Goal: Information Seeking & Learning: Learn about a topic

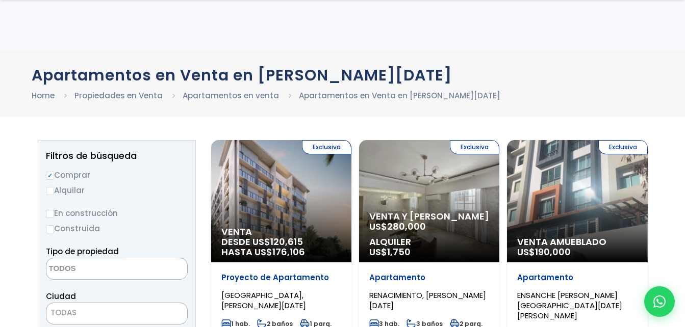
select select
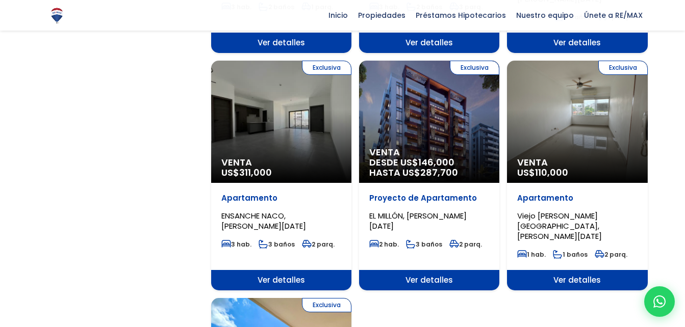
scroll to position [1029, 0]
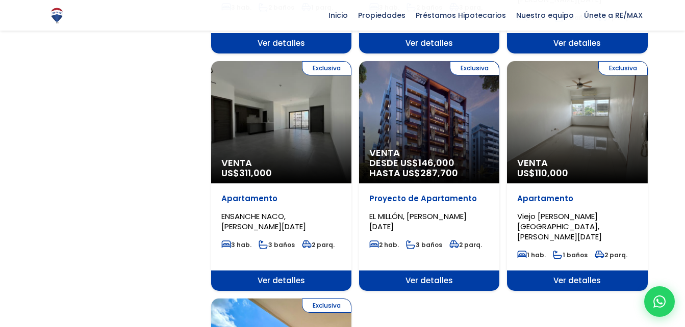
click at [556, 83] on div "Exclusiva Venta US$ 110,000" at bounding box center [577, 122] width 140 height 122
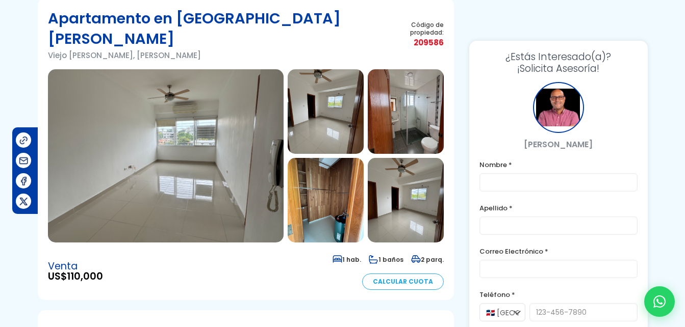
scroll to position [69, 0]
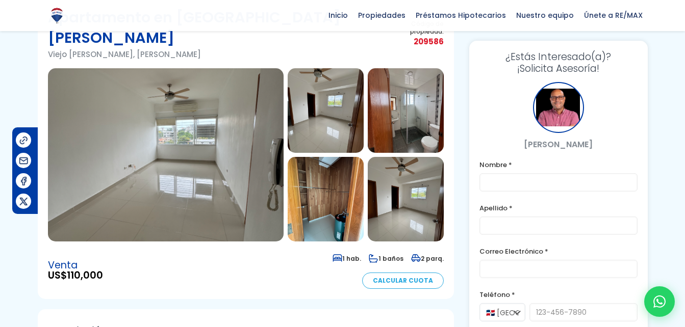
click at [272, 136] on img at bounding box center [165, 154] width 235 height 173
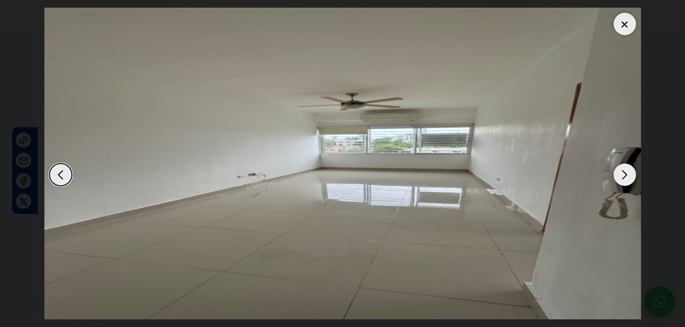
click at [616, 173] on div "Next slide" at bounding box center [624, 175] width 22 height 22
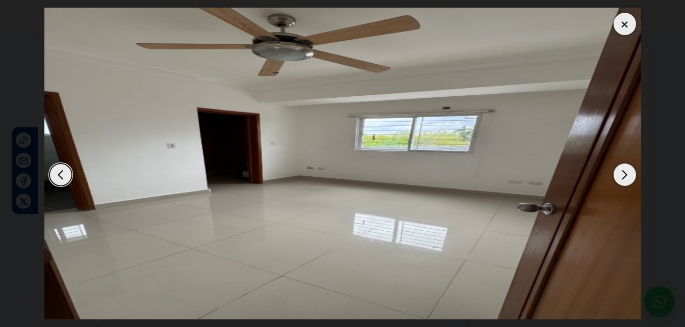
click at [616, 173] on div "Next slide" at bounding box center [624, 175] width 22 height 22
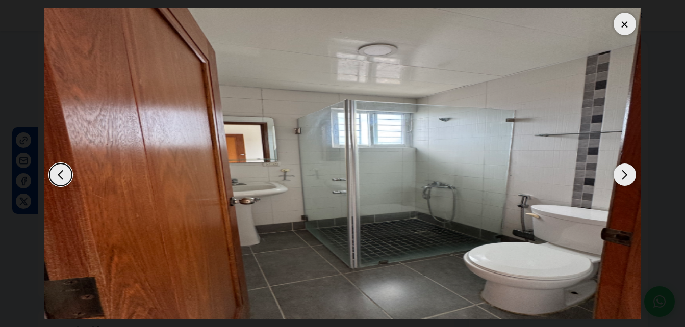
click at [616, 173] on div "Next slide" at bounding box center [624, 175] width 22 height 22
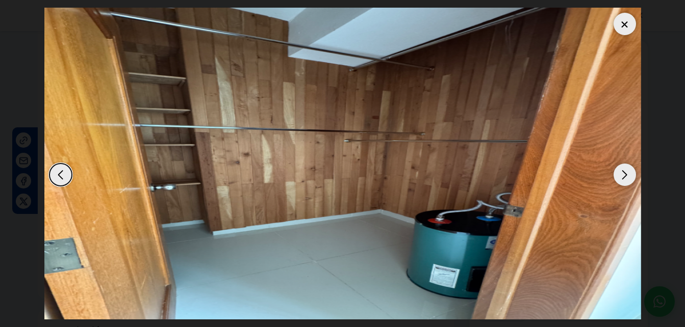
click at [616, 173] on div "Next slide" at bounding box center [624, 175] width 22 height 22
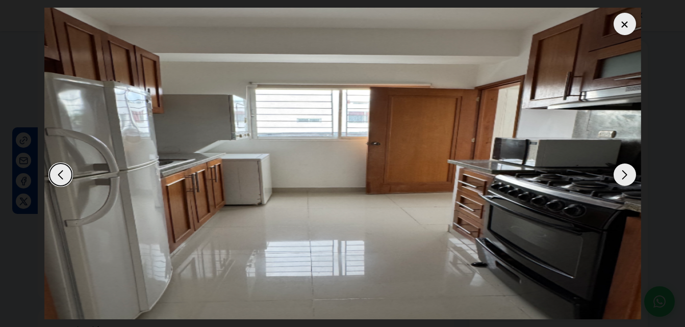
click at [616, 173] on div "Next slide" at bounding box center [624, 175] width 22 height 22
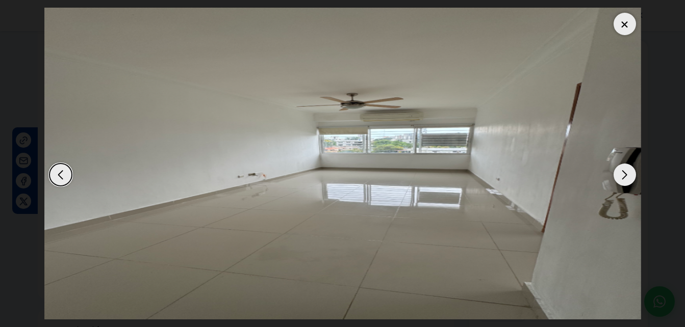
click at [616, 173] on div "Next slide" at bounding box center [624, 175] width 22 height 22
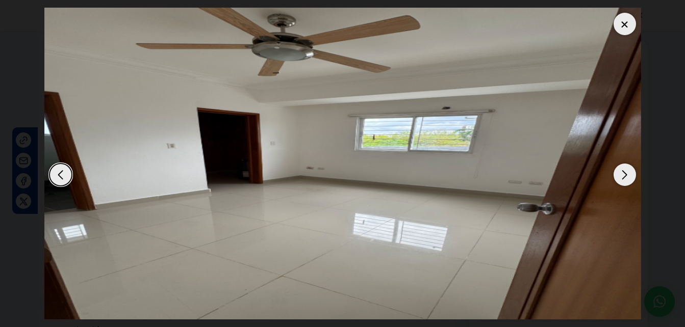
click at [616, 173] on div "Next slide" at bounding box center [624, 175] width 22 height 22
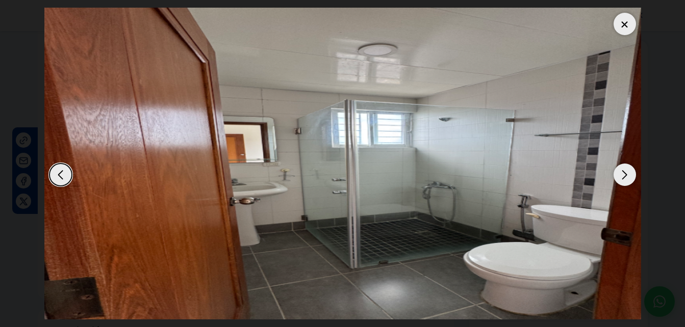
click at [616, 173] on div "Next slide" at bounding box center [624, 175] width 22 height 22
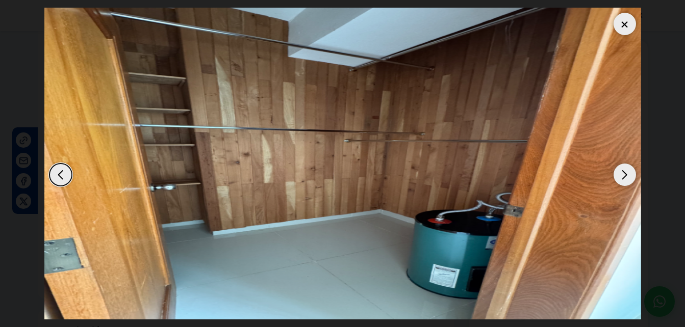
click at [622, 20] on div at bounding box center [624, 24] width 22 height 22
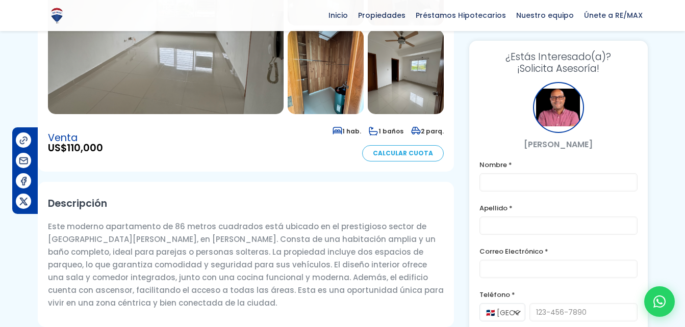
scroll to position [0, 0]
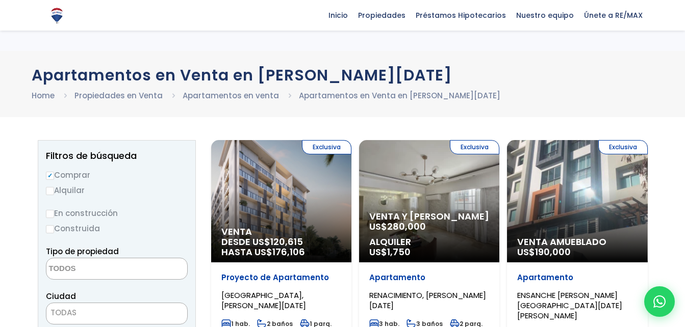
select select
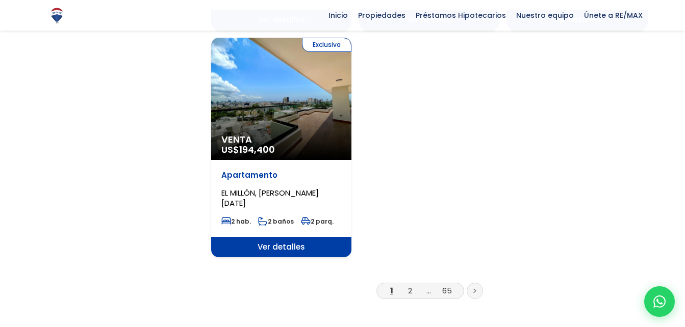
scroll to position [1291, 0]
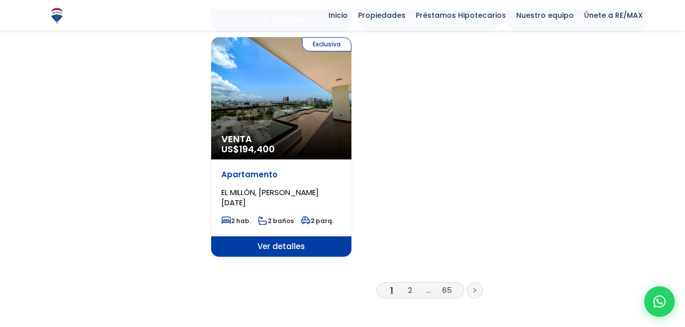
click at [480, 282] on link at bounding box center [474, 290] width 16 height 16
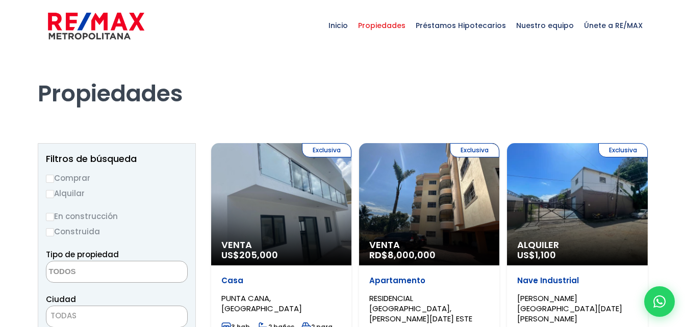
scroll to position [85, 0]
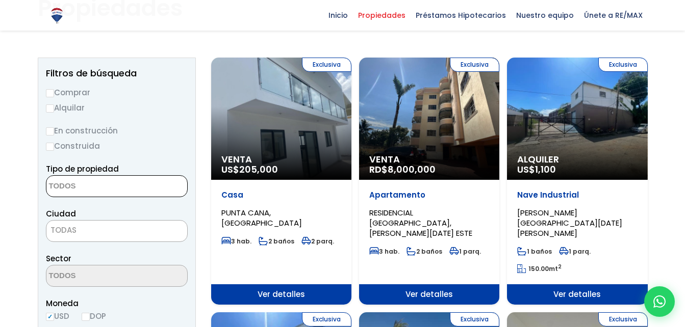
click at [99, 190] on textarea "Search" at bounding box center [95, 187] width 99 height 22
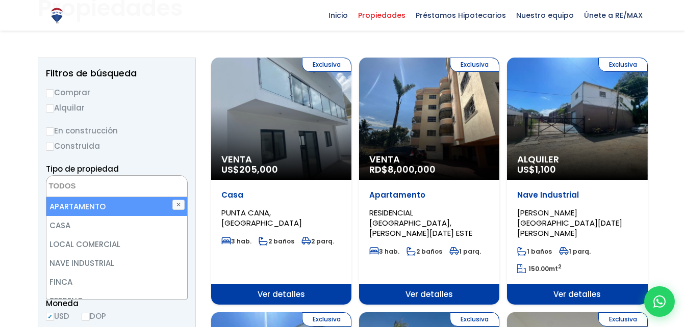
click at [82, 207] on li "APARTAMENTO" at bounding box center [116, 206] width 141 height 19
select select "apartment"
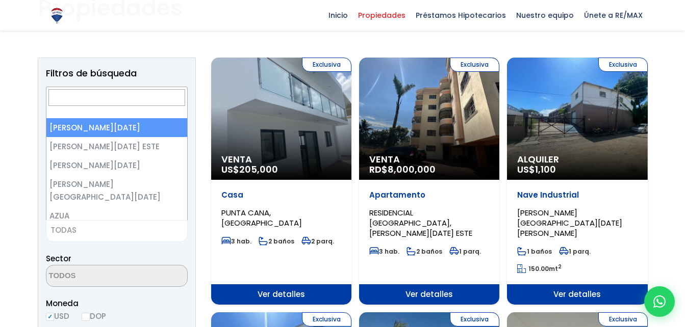
click at [74, 229] on span "TODAS" at bounding box center [63, 230] width 26 height 11
type input "sant"
select select "1"
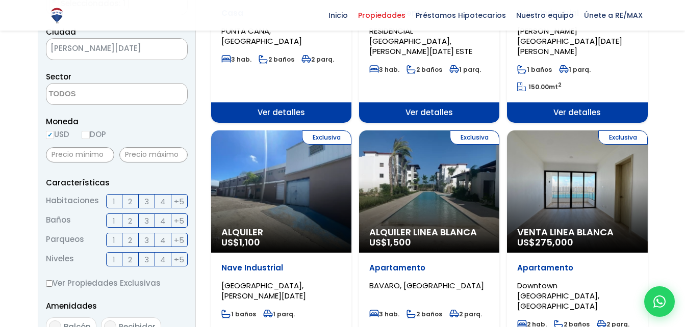
scroll to position [267, 0]
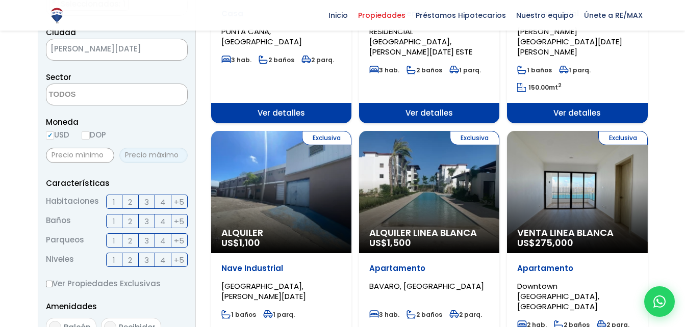
click at [156, 156] on input "text" at bounding box center [153, 155] width 68 height 15
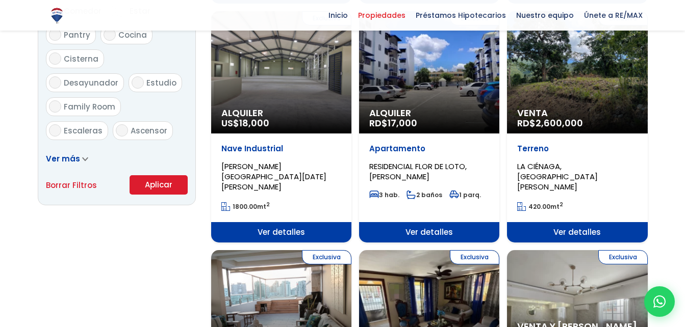
scroll to position [632, 0]
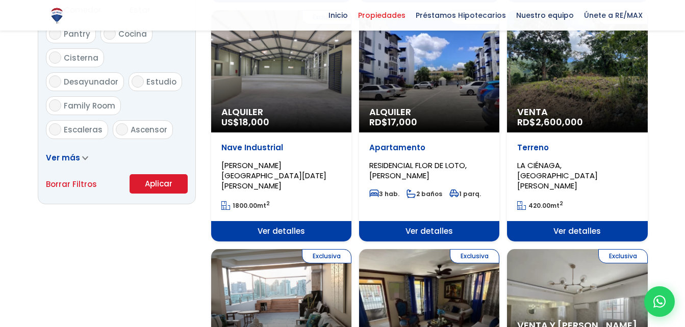
type input "140,000"
click at [151, 184] on button "Aplicar" at bounding box center [158, 183] width 58 height 19
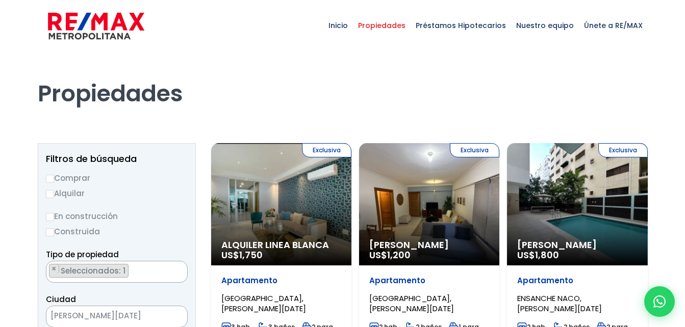
click at [65, 176] on label "Comprar" at bounding box center [117, 178] width 142 height 13
click at [54, 176] on input "Comprar" at bounding box center [50, 179] width 8 height 8
radio input "true"
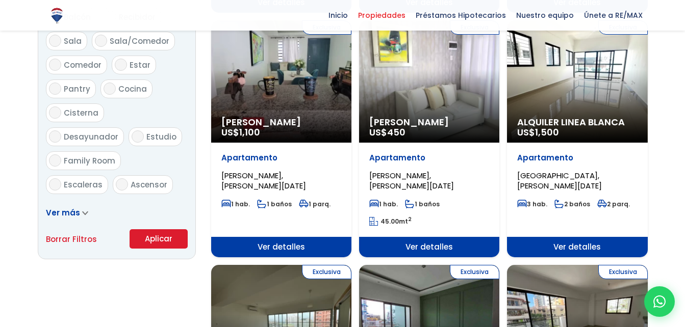
scroll to position [581, 0]
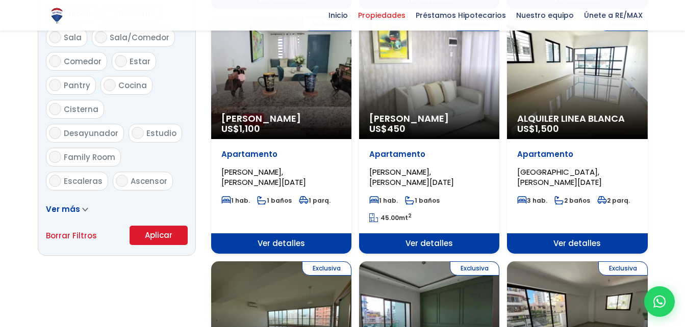
click at [157, 241] on button "Aplicar" at bounding box center [158, 235] width 58 height 19
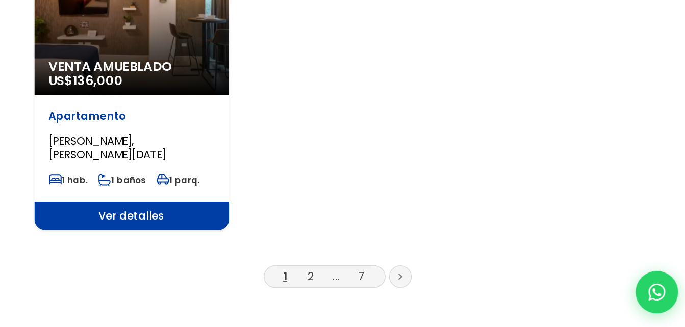
scroll to position [1301, 0]
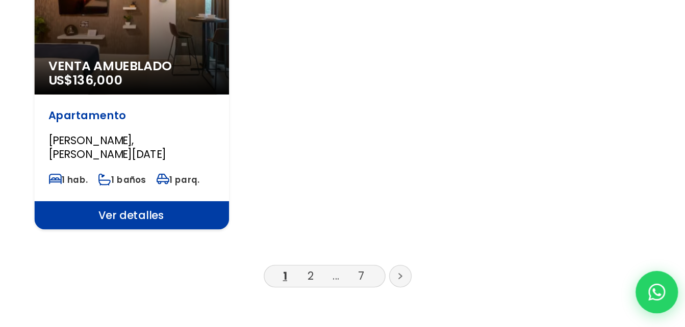
click at [478, 282] on link at bounding box center [474, 290] width 16 height 16
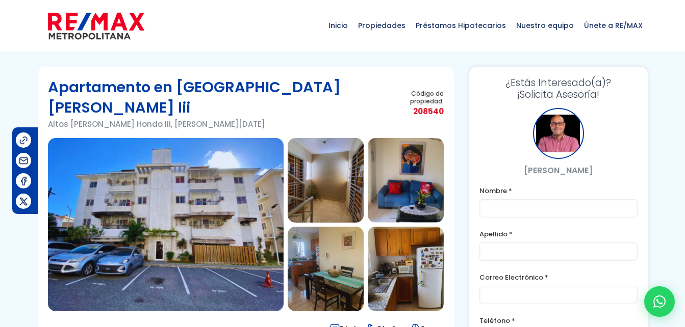
click at [205, 184] on img at bounding box center [165, 224] width 235 height 173
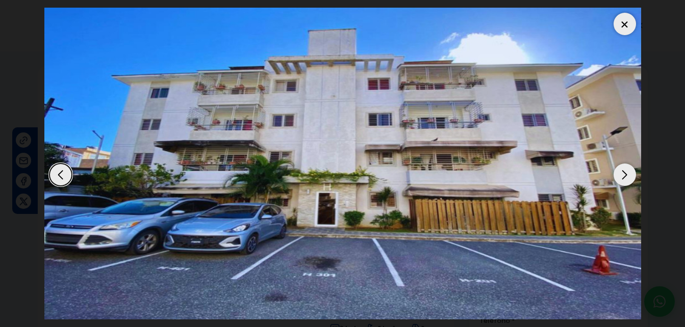
click at [619, 169] on div "Next slide" at bounding box center [624, 175] width 22 height 22
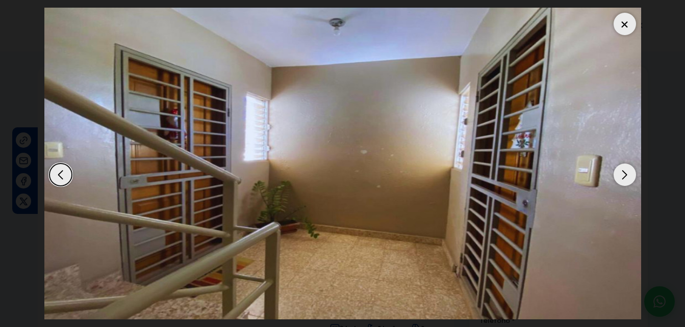
click at [619, 169] on div "Next slide" at bounding box center [624, 175] width 22 height 22
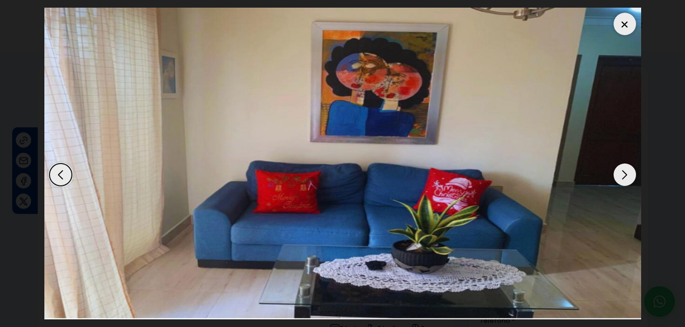
click at [619, 169] on div "Next slide" at bounding box center [624, 175] width 22 height 22
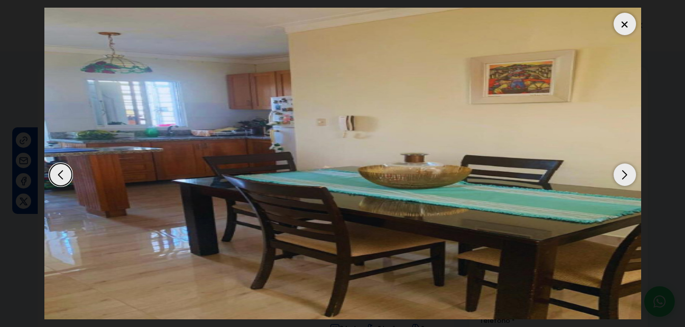
click at [619, 169] on div "Next slide" at bounding box center [624, 175] width 22 height 22
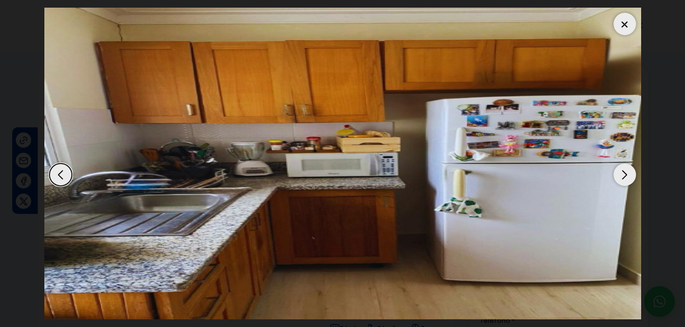
click at [619, 169] on div "Next slide" at bounding box center [624, 175] width 22 height 22
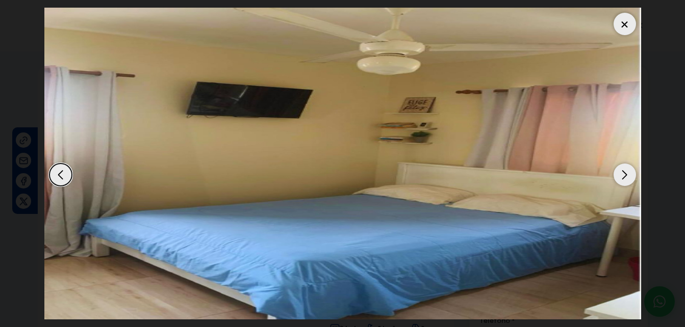
click at [619, 169] on div "Next slide" at bounding box center [624, 175] width 22 height 22
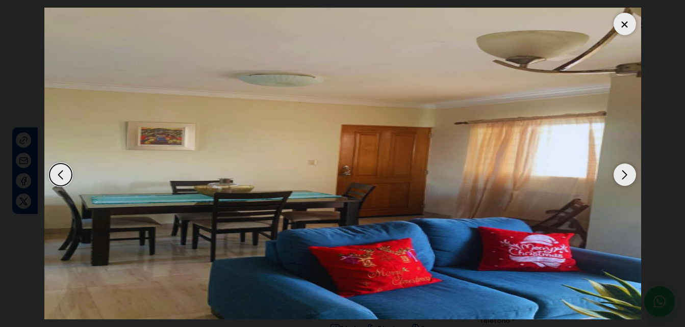
click at [619, 169] on div "Next slide" at bounding box center [624, 175] width 22 height 22
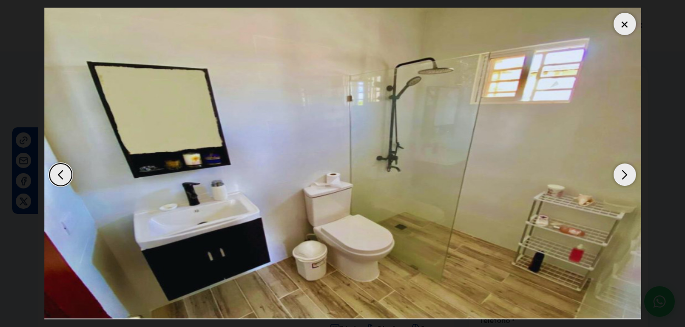
click at [619, 169] on div "Next slide" at bounding box center [624, 175] width 22 height 22
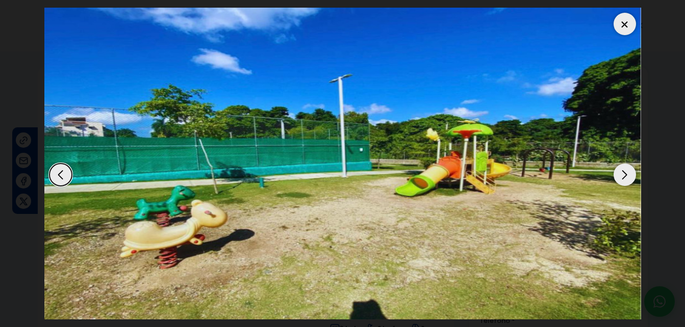
click at [619, 169] on div "Next slide" at bounding box center [624, 175] width 22 height 22
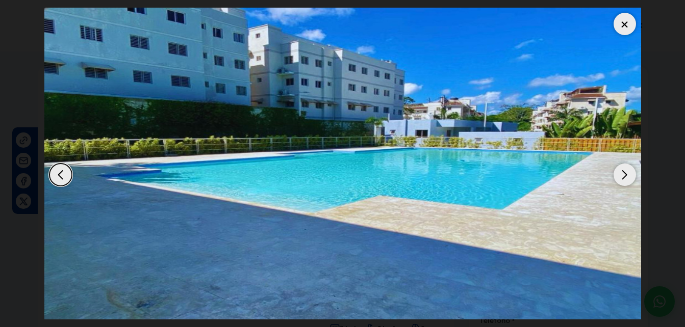
click at [618, 22] on div at bounding box center [624, 24] width 22 height 22
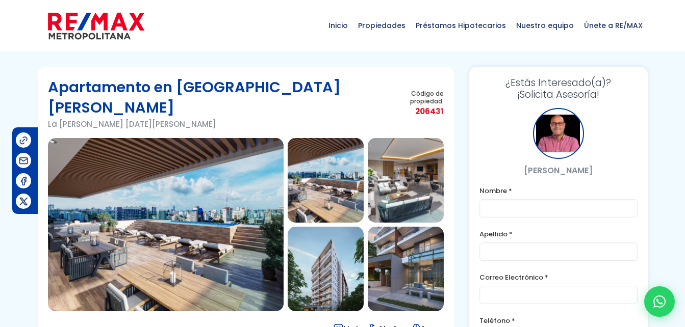
click at [412, 157] on img at bounding box center [406, 180] width 76 height 85
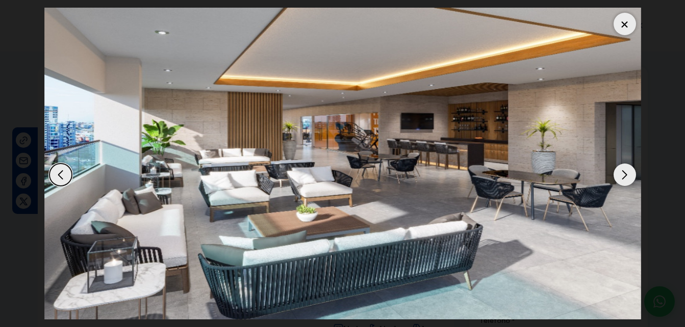
click at [626, 178] on div "Next slide" at bounding box center [624, 175] width 22 height 22
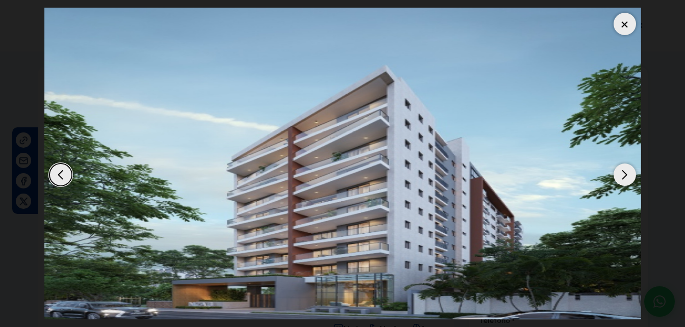
click at [626, 178] on div "Next slide" at bounding box center [624, 175] width 22 height 22
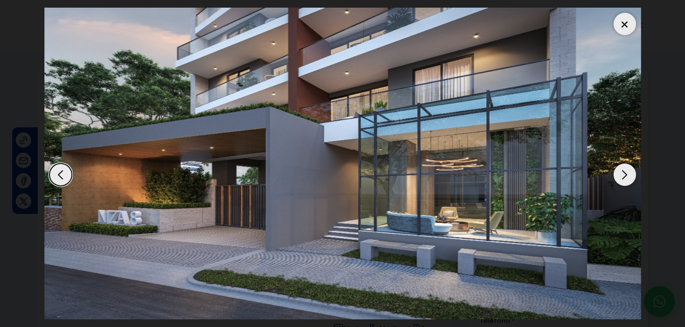
click at [626, 178] on div "Next slide" at bounding box center [624, 175] width 22 height 22
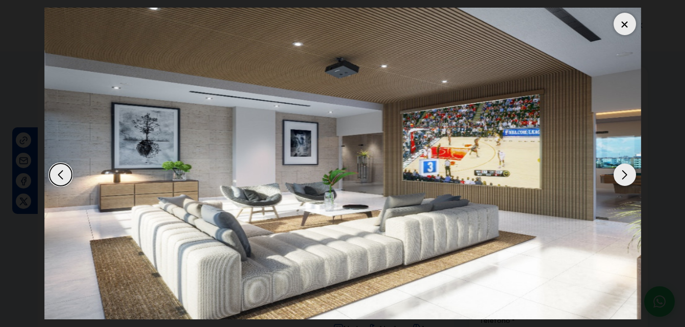
click at [626, 178] on div "Next slide" at bounding box center [624, 175] width 22 height 22
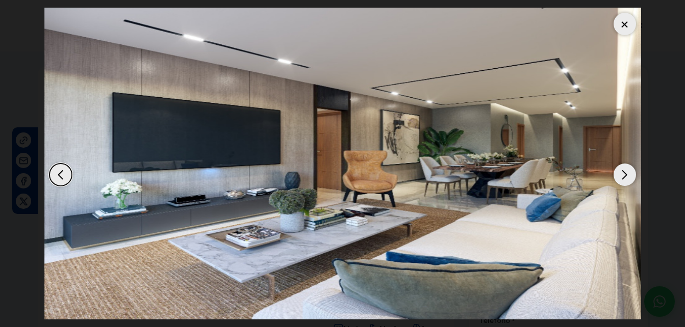
click at [626, 178] on div "Next slide" at bounding box center [624, 175] width 22 height 22
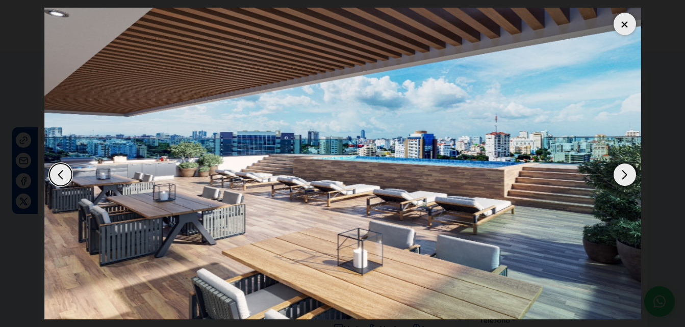
click at [626, 178] on div "Next slide" at bounding box center [624, 175] width 22 height 22
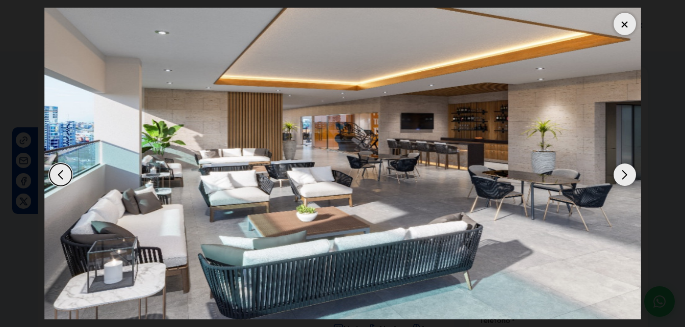
click at [626, 178] on div "Next slide" at bounding box center [624, 175] width 22 height 22
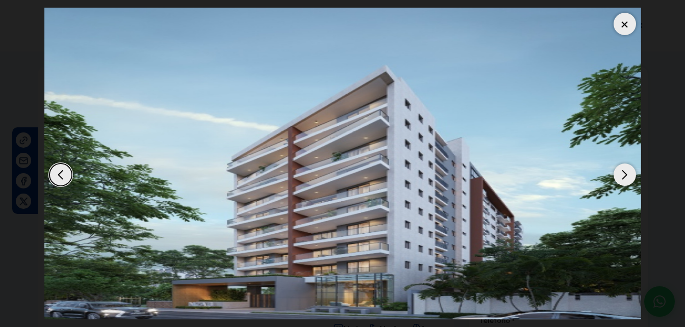
click at [626, 178] on div "Next slide" at bounding box center [624, 175] width 22 height 22
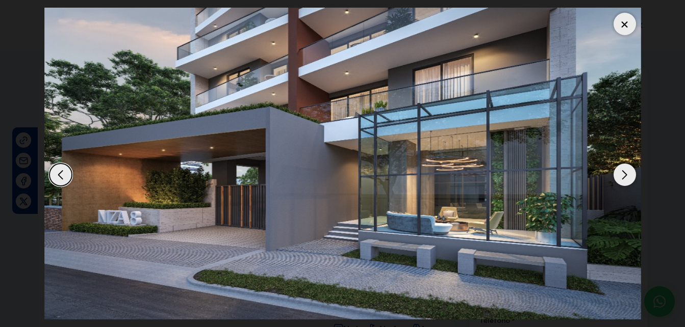
click at [624, 24] on div at bounding box center [624, 24] width 22 height 22
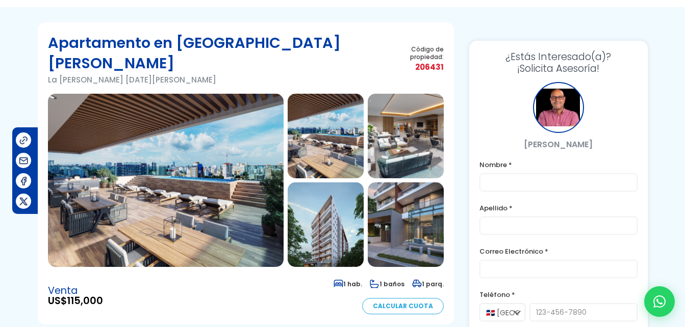
scroll to position [45, 0]
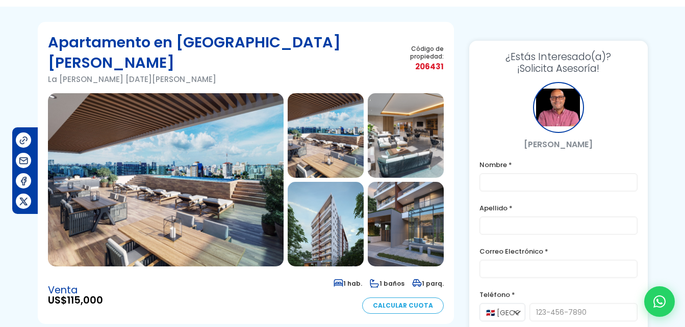
click at [334, 127] on img at bounding box center [325, 135] width 76 height 85
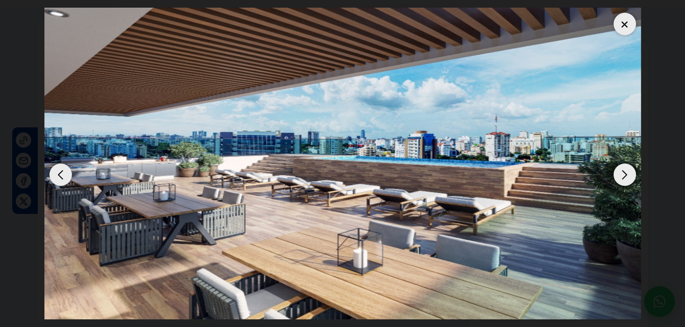
click at [615, 176] on div "Next slide" at bounding box center [624, 175] width 22 height 22
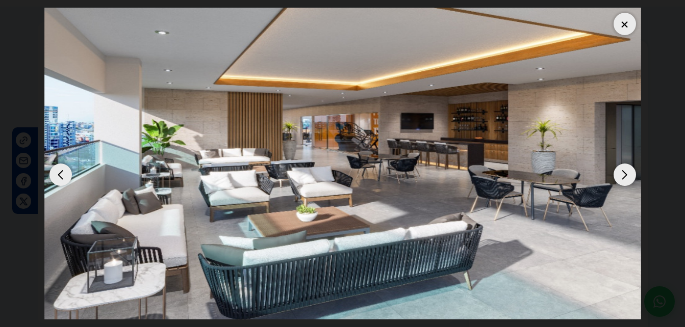
click at [615, 176] on div "Next slide" at bounding box center [624, 175] width 22 height 22
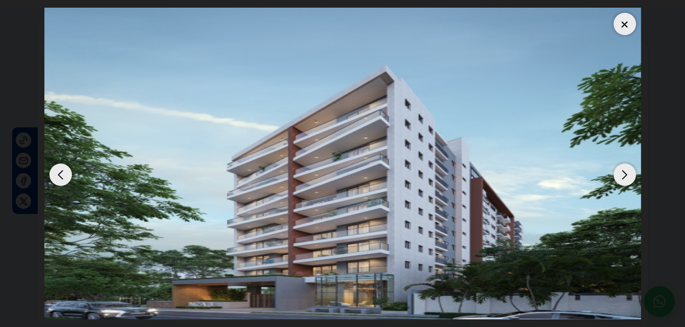
click at [615, 176] on div "Next slide" at bounding box center [624, 175] width 22 height 22
click at [627, 23] on div at bounding box center [624, 24] width 22 height 22
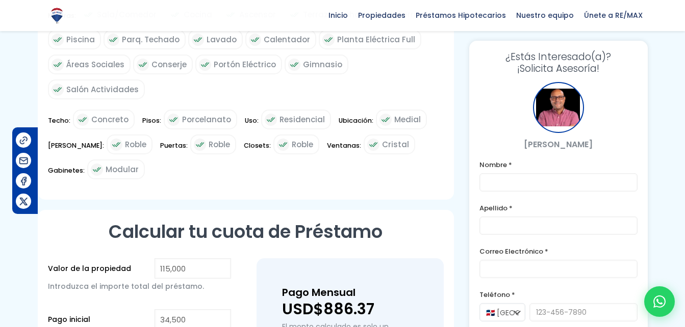
scroll to position [841, 0]
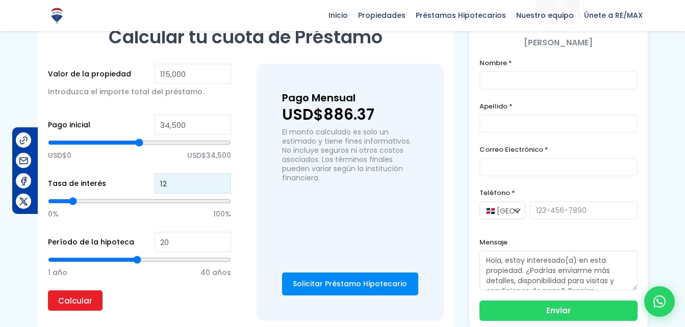
drag, startPoint x: 242, startPoint y: 141, endPoint x: 240, endPoint y: 125, distance: 16.0
click at [240, 125] on div "Valor de la propiedad 115,000 Introduzca el importe total [PERSON_NAME]. Pago i…" at bounding box center [246, 192] width 396 height 257
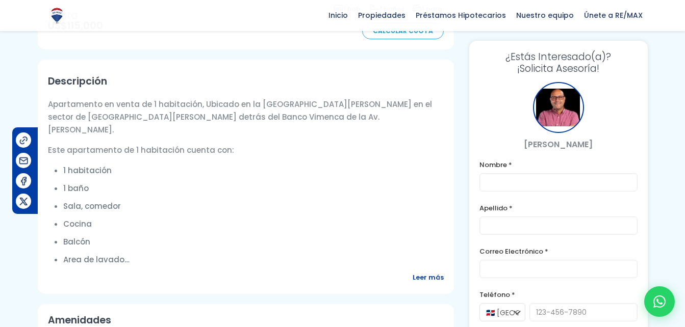
scroll to position [322, 0]
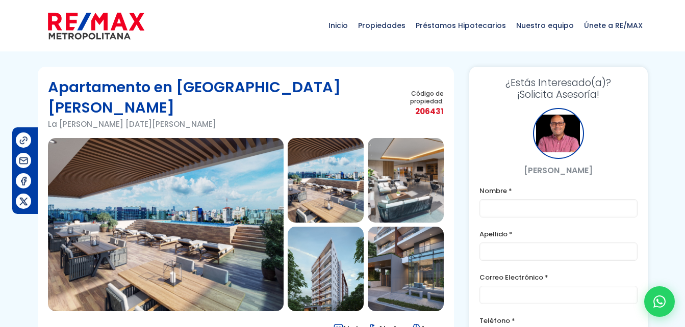
click at [332, 169] on img at bounding box center [325, 180] width 76 height 85
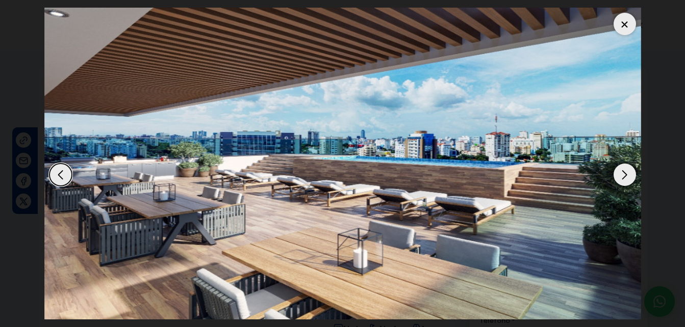
click at [621, 175] on div "Next slide" at bounding box center [624, 175] width 22 height 22
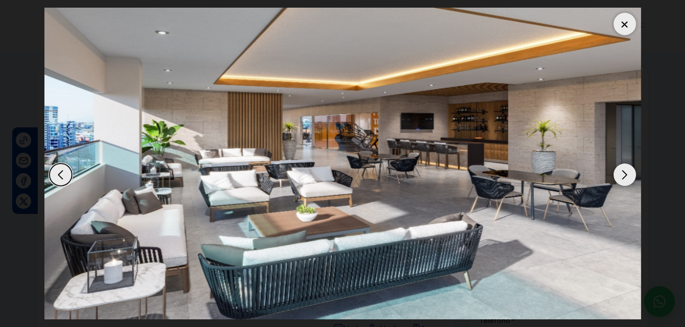
click at [621, 175] on div "Next slide" at bounding box center [624, 175] width 22 height 22
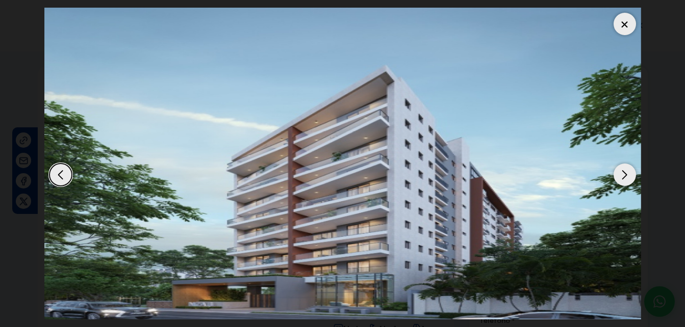
click at [621, 175] on div "Next slide" at bounding box center [624, 175] width 22 height 22
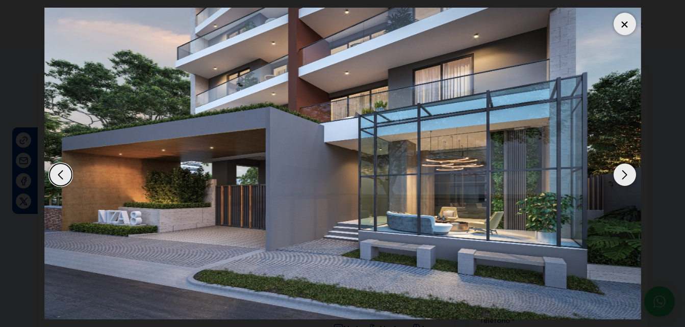
click at [621, 175] on div "Next slide" at bounding box center [624, 175] width 22 height 22
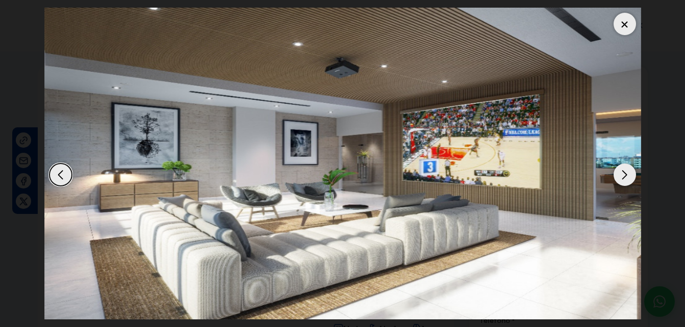
click at [621, 175] on div "Next slide" at bounding box center [624, 175] width 22 height 22
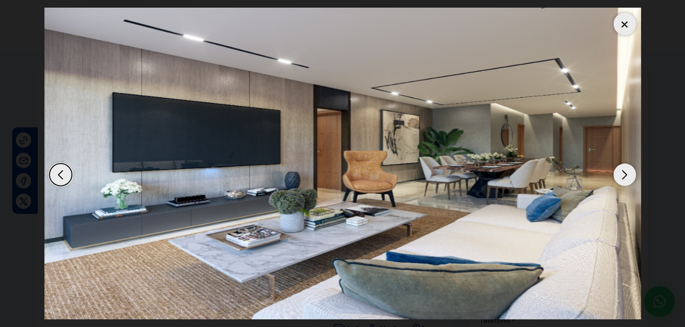
click at [621, 175] on div "Next slide" at bounding box center [624, 175] width 22 height 22
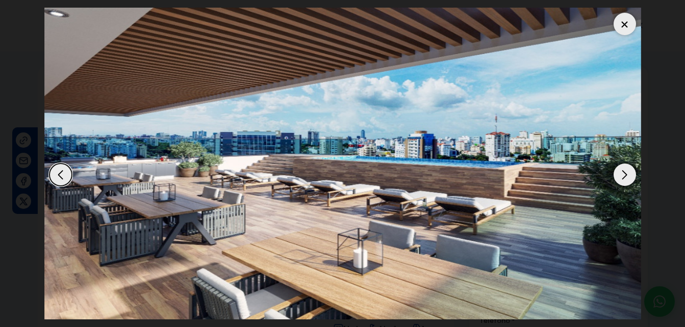
click at [621, 175] on div "Next slide" at bounding box center [624, 175] width 22 height 22
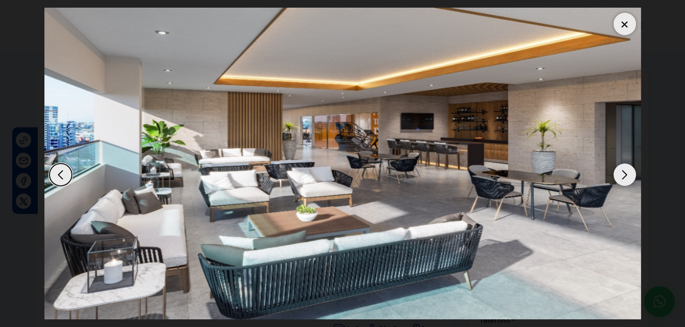
click at [621, 175] on div "Next slide" at bounding box center [624, 175] width 22 height 22
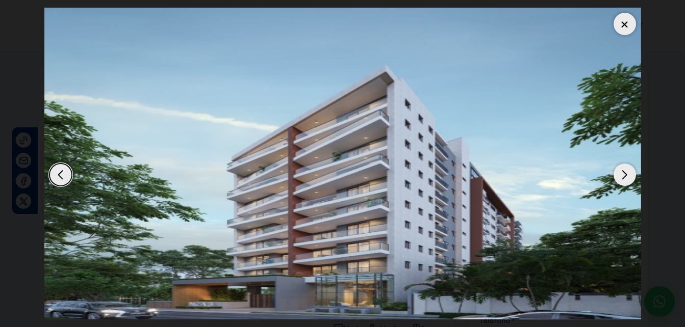
click at [621, 175] on div "Next slide" at bounding box center [624, 175] width 22 height 22
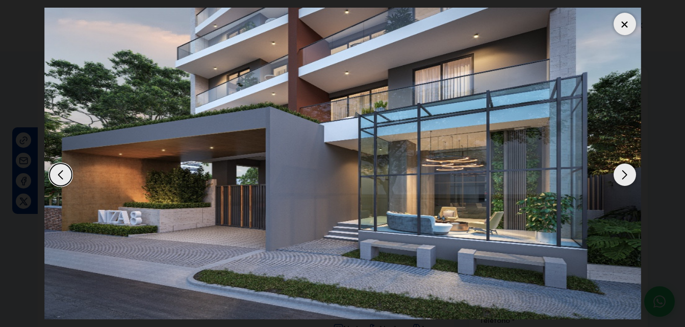
click at [621, 177] on div "Next slide" at bounding box center [624, 175] width 22 height 22
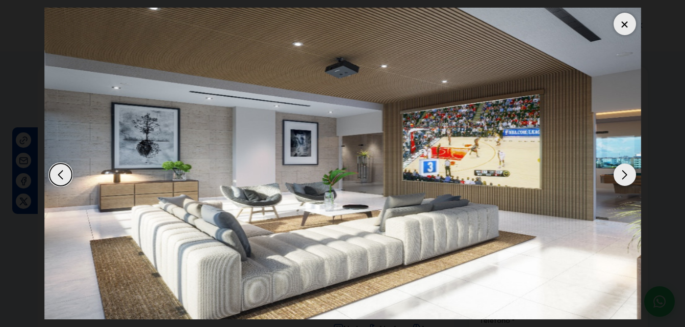
click at [628, 25] on div at bounding box center [624, 24] width 22 height 22
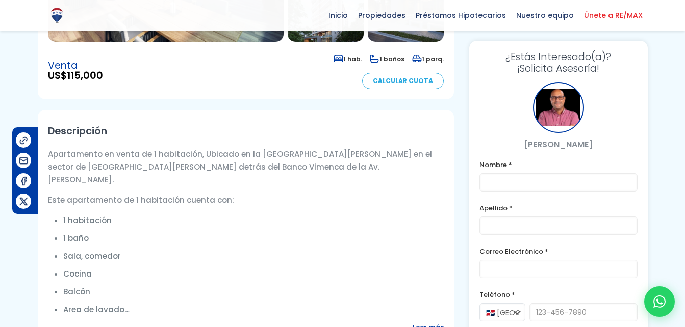
scroll to position [270, 0]
drag, startPoint x: 254, startPoint y: 133, endPoint x: 403, endPoint y: 133, distance: 148.3
click at [403, 147] on p "Apartamento en venta de 1 habitación, Ubicado en la calle los robles en el sect…" at bounding box center [246, 166] width 396 height 38
click at [125, 147] on p "Apartamento en venta de 1 habitación, Ubicado en la calle los robles en el sect…" at bounding box center [246, 166] width 396 height 38
drag, startPoint x: 88, startPoint y: 147, endPoint x: 252, endPoint y: 150, distance: 164.7
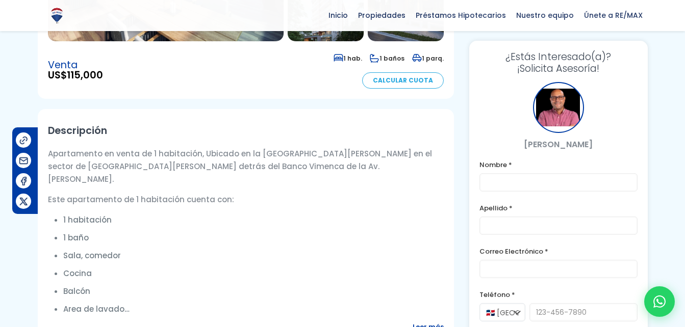
click at [252, 150] on p "Apartamento en venta de 1 habitación, Ubicado en la calle los robles en el sect…" at bounding box center [246, 166] width 396 height 38
copy p "Banco Vimenca de la Av. Abraham Lincoln"
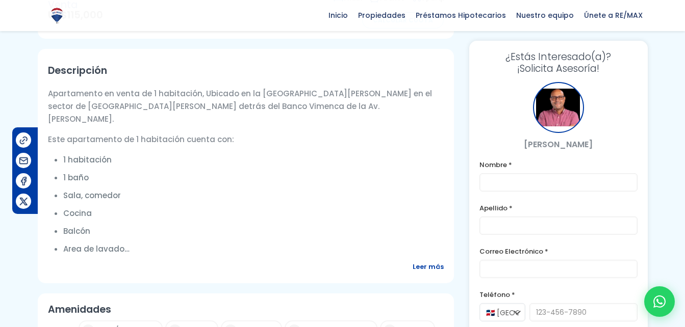
scroll to position [331, 0]
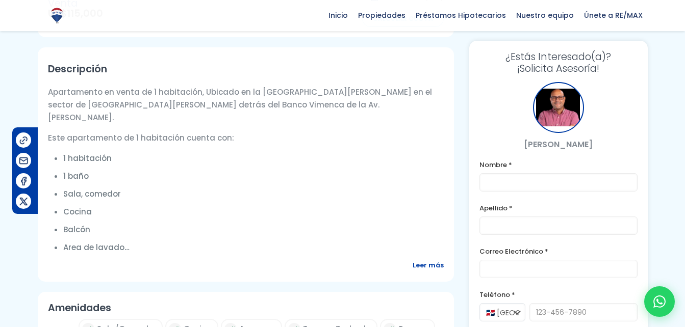
click at [426, 259] on span "Leer más" at bounding box center [427, 265] width 31 height 13
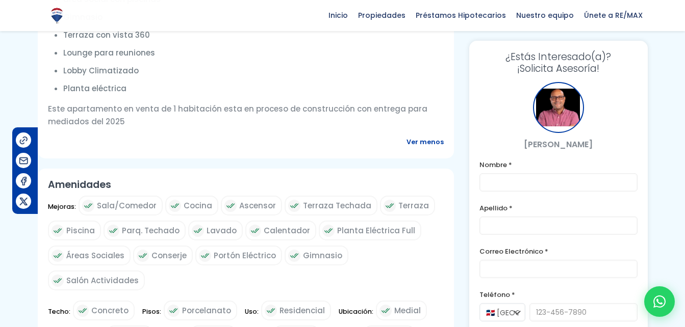
scroll to position [674, 0]
click at [327, 220] on div "Planta Eléctrica Full" at bounding box center [370, 230] width 102 height 20
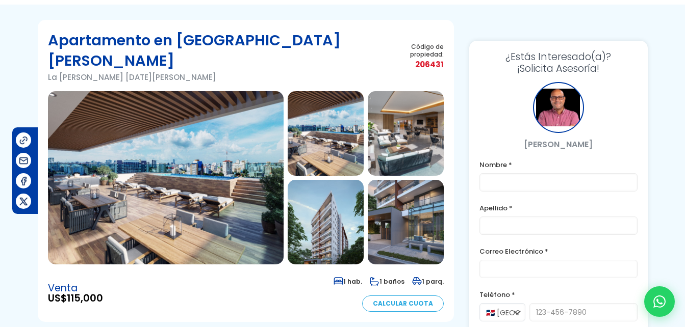
scroll to position [0, 0]
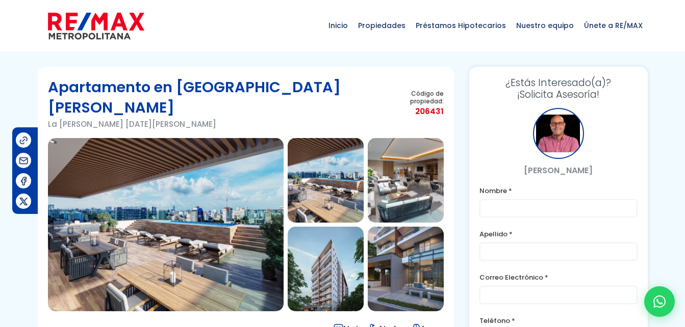
click at [185, 170] on img at bounding box center [165, 224] width 235 height 173
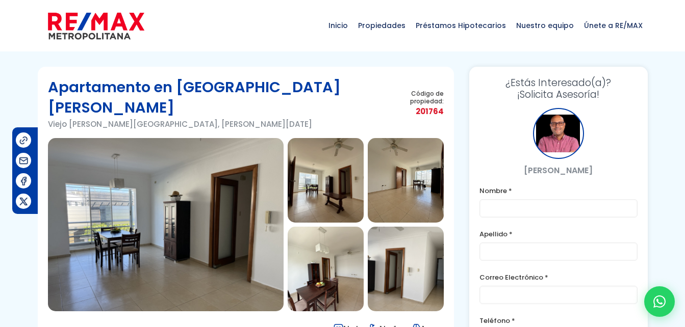
click at [202, 190] on img at bounding box center [165, 224] width 235 height 173
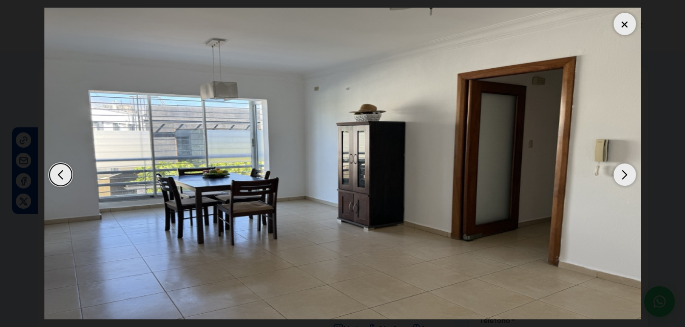
click at [616, 166] on img "1 / 11" at bounding box center [342, 164] width 596 height 312
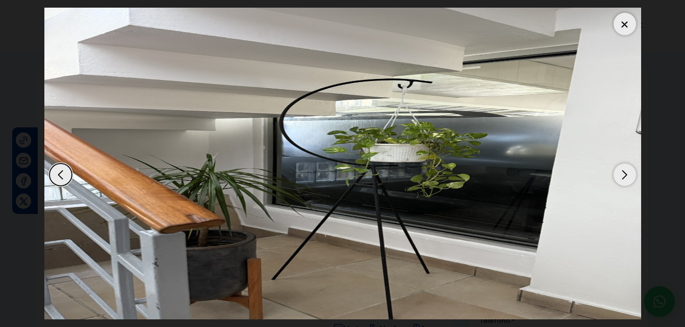
click at [616, 177] on div "Next slide" at bounding box center [624, 175] width 22 height 22
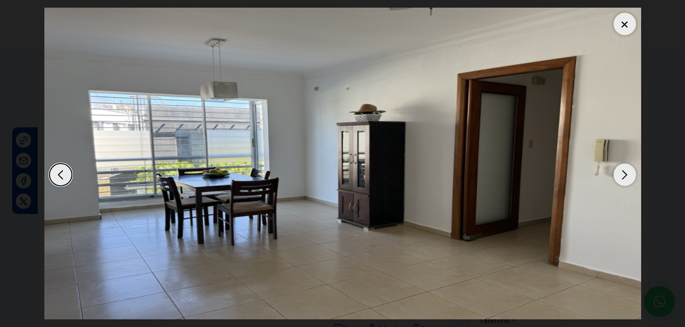
click at [618, 179] on div "Next slide" at bounding box center [624, 175] width 22 height 22
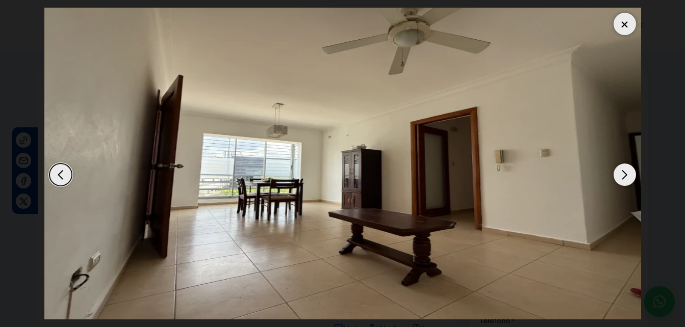
click at [618, 179] on div "Next slide" at bounding box center [624, 175] width 22 height 22
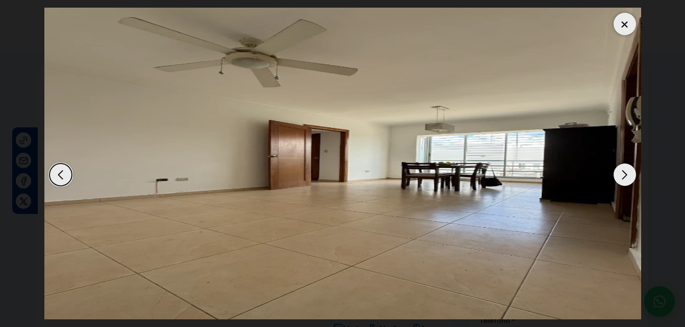
click at [618, 179] on div "Next slide" at bounding box center [624, 175] width 22 height 22
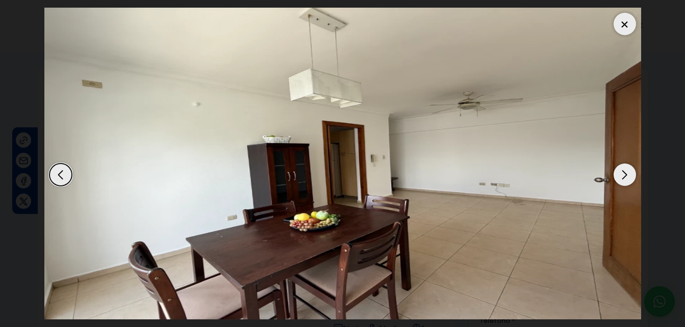
click at [618, 179] on div "Next slide" at bounding box center [624, 175] width 22 height 22
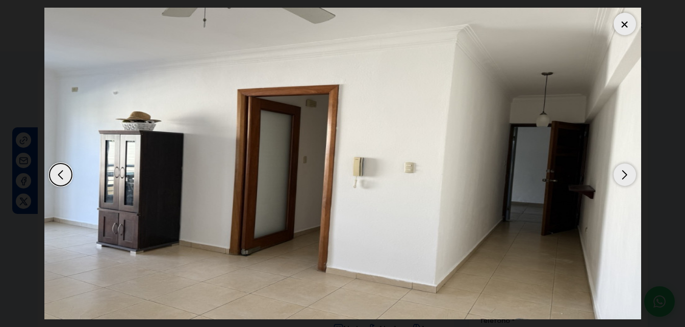
click at [618, 179] on div "Next slide" at bounding box center [624, 175] width 22 height 22
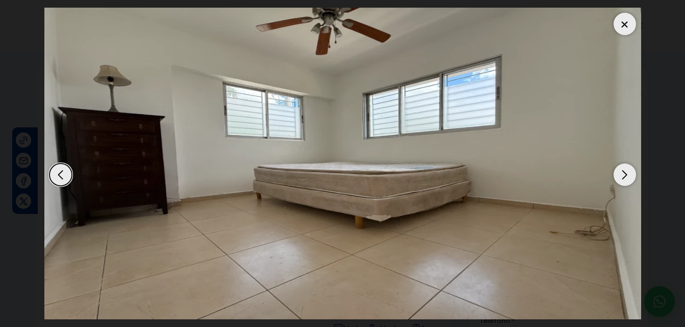
click at [618, 179] on div "Next slide" at bounding box center [624, 175] width 22 height 22
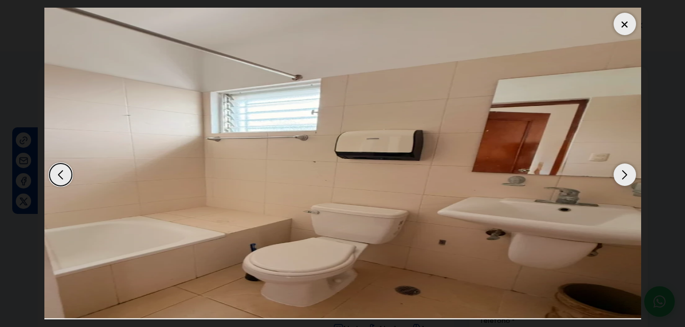
click at [618, 179] on div "Next slide" at bounding box center [624, 175] width 22 height 22
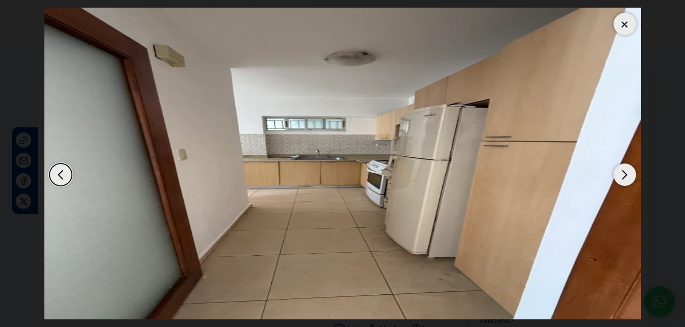
click at [618, 179] on div "Next slide" at bounding box center [624, 175] width 22 height 22
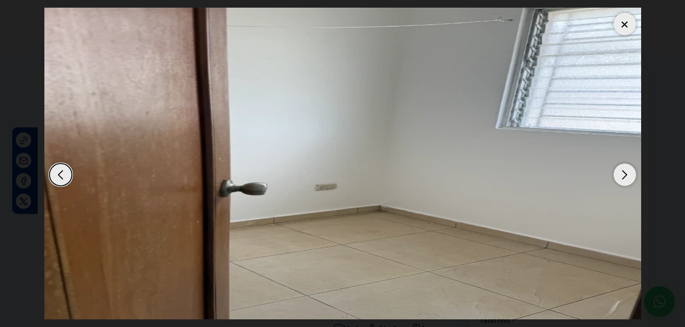
click at [625, 24] on div at bounding box center [624, 24] width 22 height 22
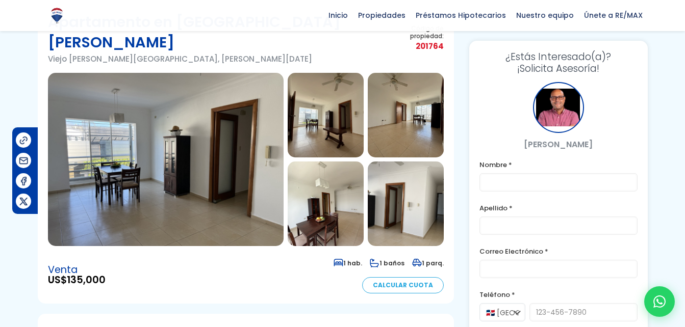
scroll to position [57, 0]
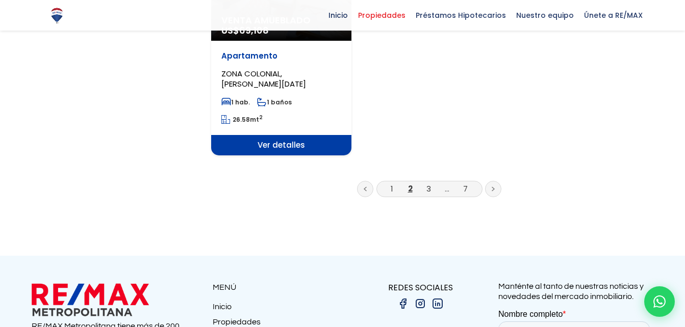
scroll to position [1399, 0]
click at [494, 188] on link at bounding box center [493, 188] width 16 height 16
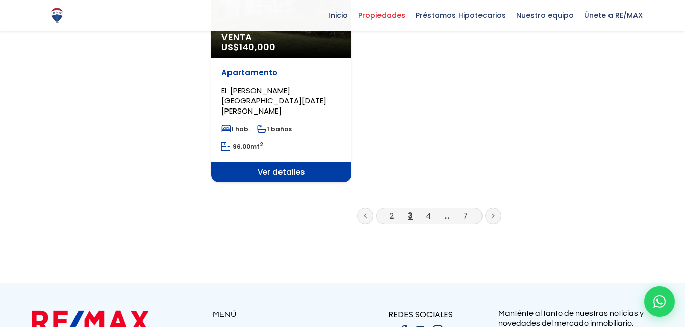
scroll to position [1382, 0]
click at [492, 207] on link at bounding box center [493, 215] width 16 height 16
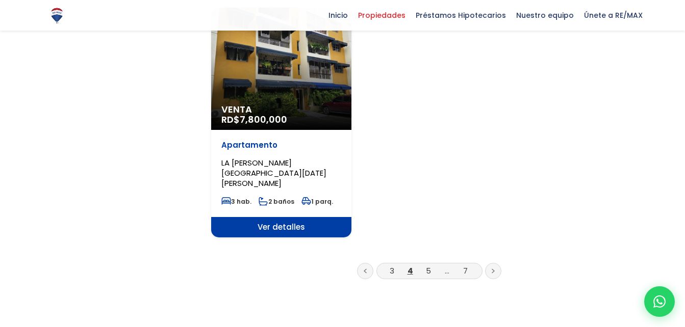
scroll to position [1313, 0]
click at [496, 263] on link at bounding box center [493, 271] width 16 height 16
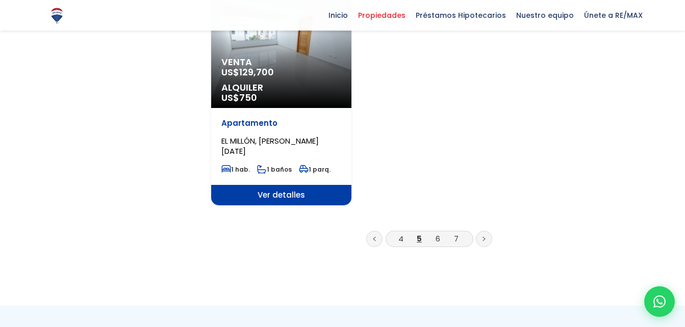
scroll to position [1304, 0]
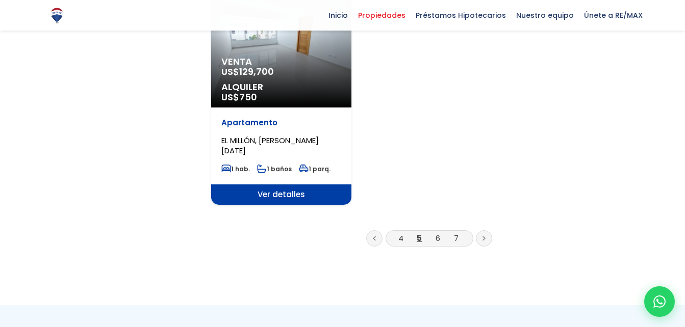
click at [482, 232] on link at bounding box center [484, 238] width 16 height 16
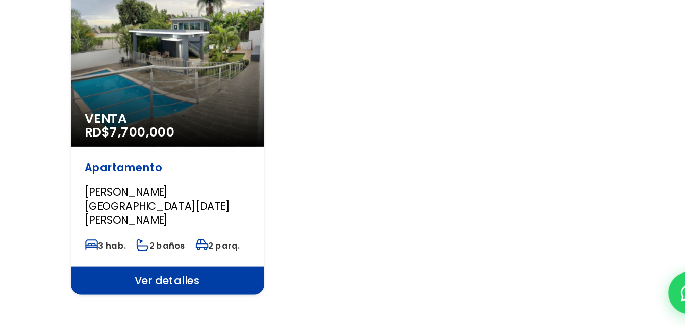
scroll to position [1316, 0]
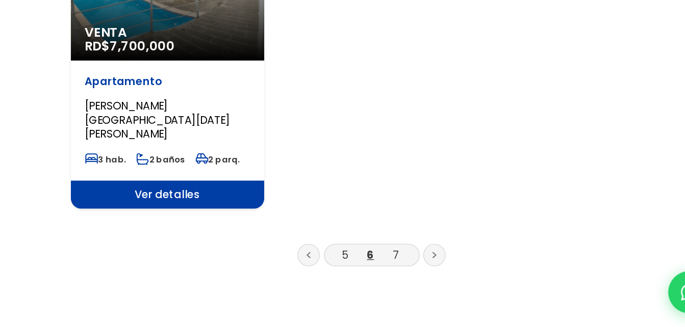
click at [470, 267] on link at bounding box center [474, 275] width 16 height 16
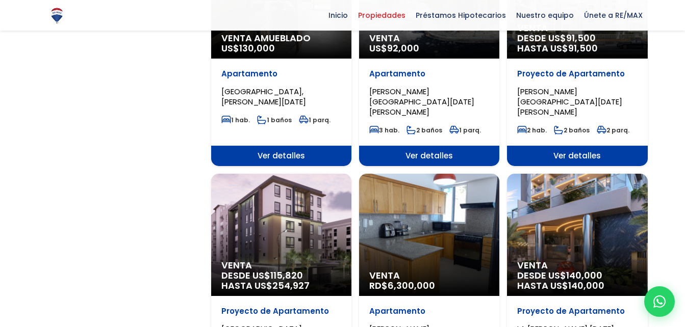
scroll to position [855, 0]
